Goal: Information Seeking & Learning: Find specific fact

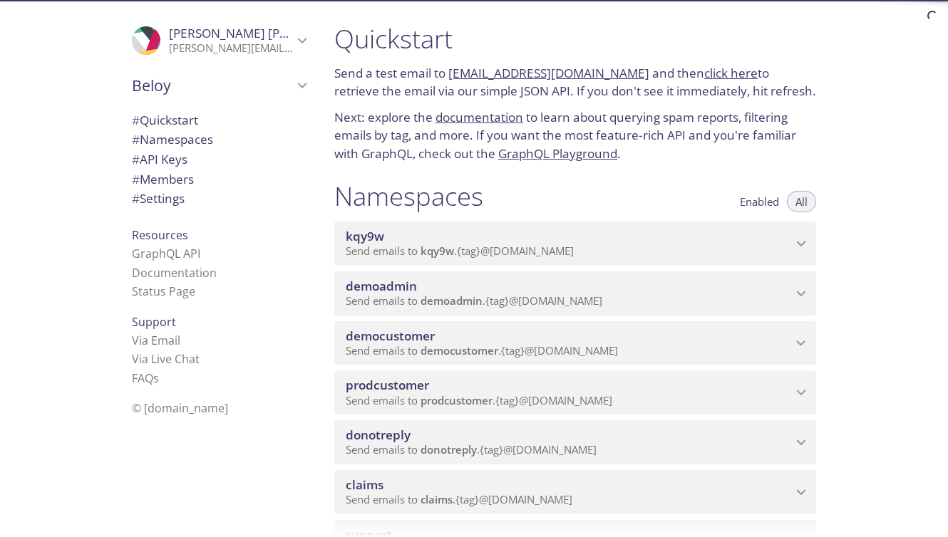
click at [447, 376] on div "prodcustomer Send emails to prodcustomer . {tag} @[DOMAIN_NAME]" at bounding box center [575, 393] width 482 height 44
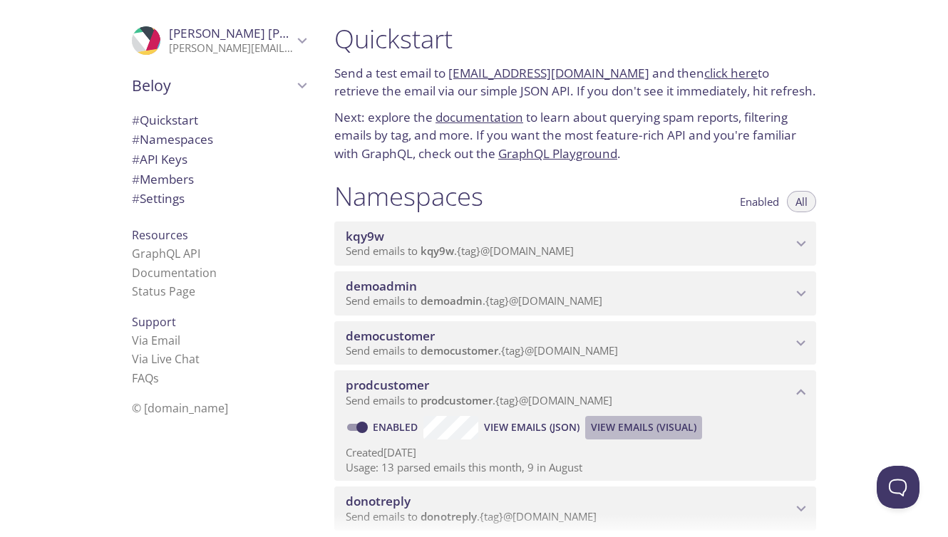
click at [623, 425] on span "View Emails (Visual)" at bounding box center [643, 427] width 105 height 17
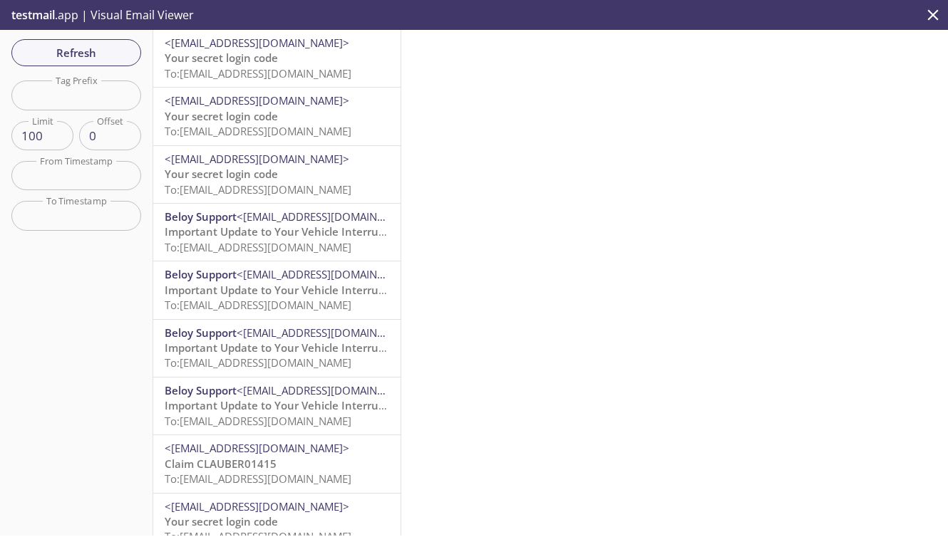
click at [306, 117] on p "Your secret login code To: [EMAIL_ADDRESS][DOMAIN_NAME]" at bounding box center [277, 124] width 224 height 31
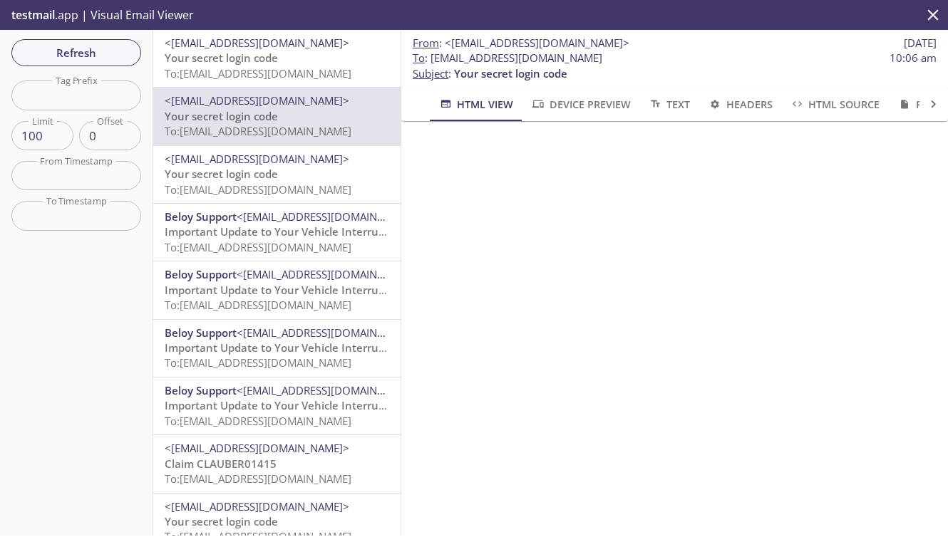
drag, startPoint x: 482, startPoint y: 56, endPoint x: 760, endPoint y: 57, distance: 278.6
click at [760, 57] on span "To : [EMAIL_ADDRESS][DOMAIN_NAME] 10:06 am" at bounding box center [675, 58] width 524 height 15
copy span "[EMAIL_ADDRESS][DOMAIN_NAME]"
click at [131, 48] on button "Refresh" at bounding box center [76, 52] width 130 height 27
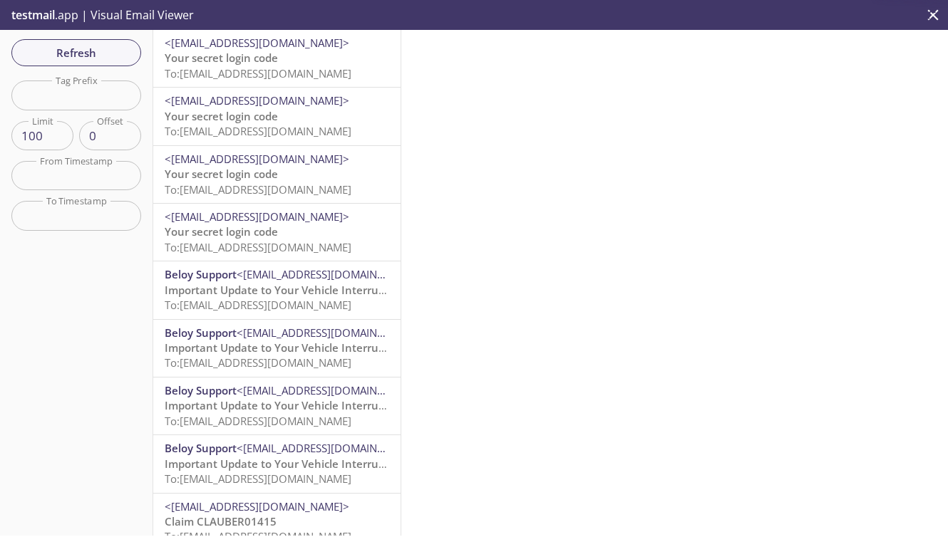
click at [228, 65] on span "Your secret login code" at bounding box center [221, 58] width 113 height 14
